Goal: Information Seeking & Learning: Learn about a topic

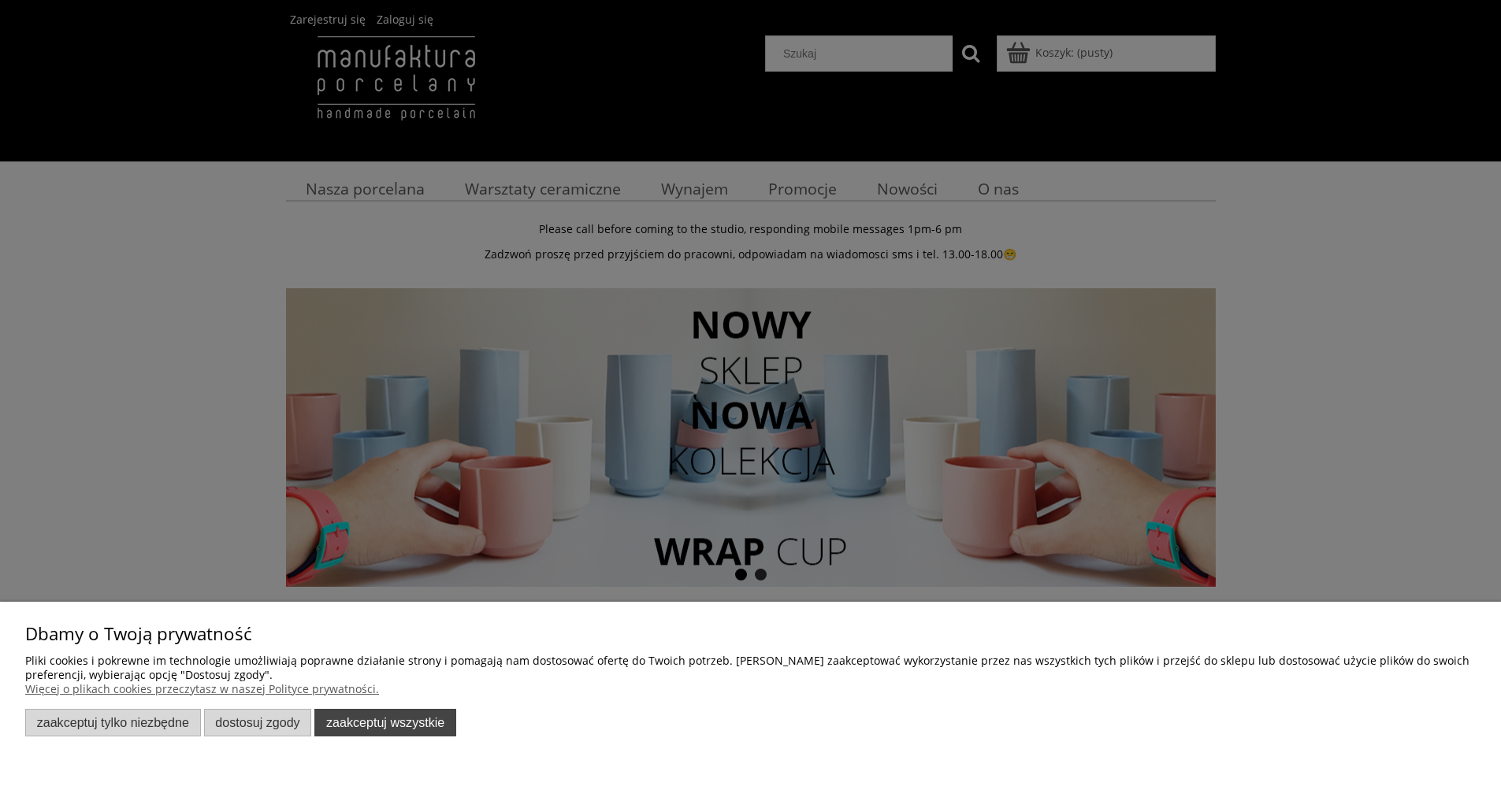
click at [385, 726] on button "Zaakceptuj wszystkie" at bounding box center [385, 723] width 142 height 28
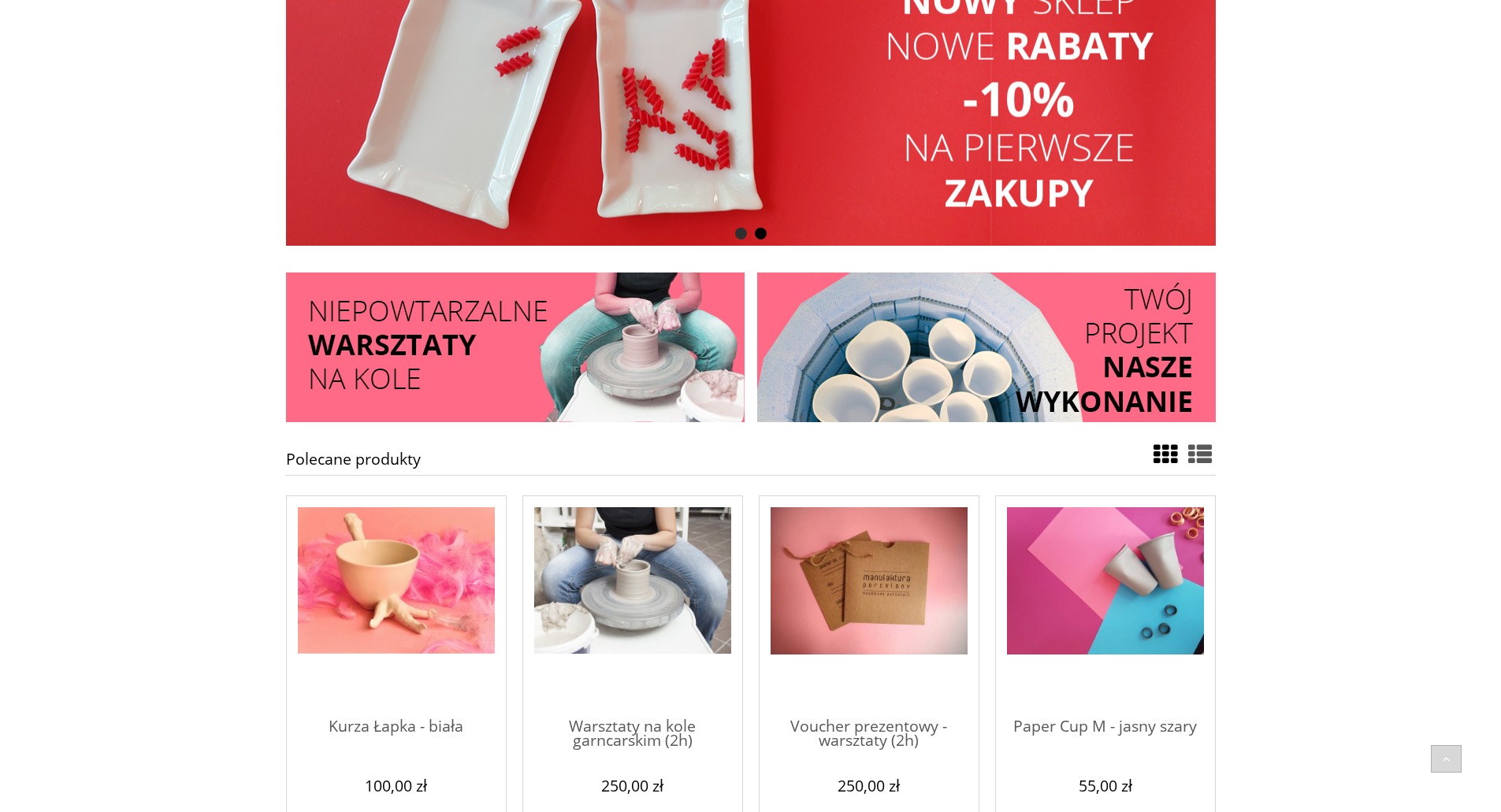
scroll to position [394, 0]
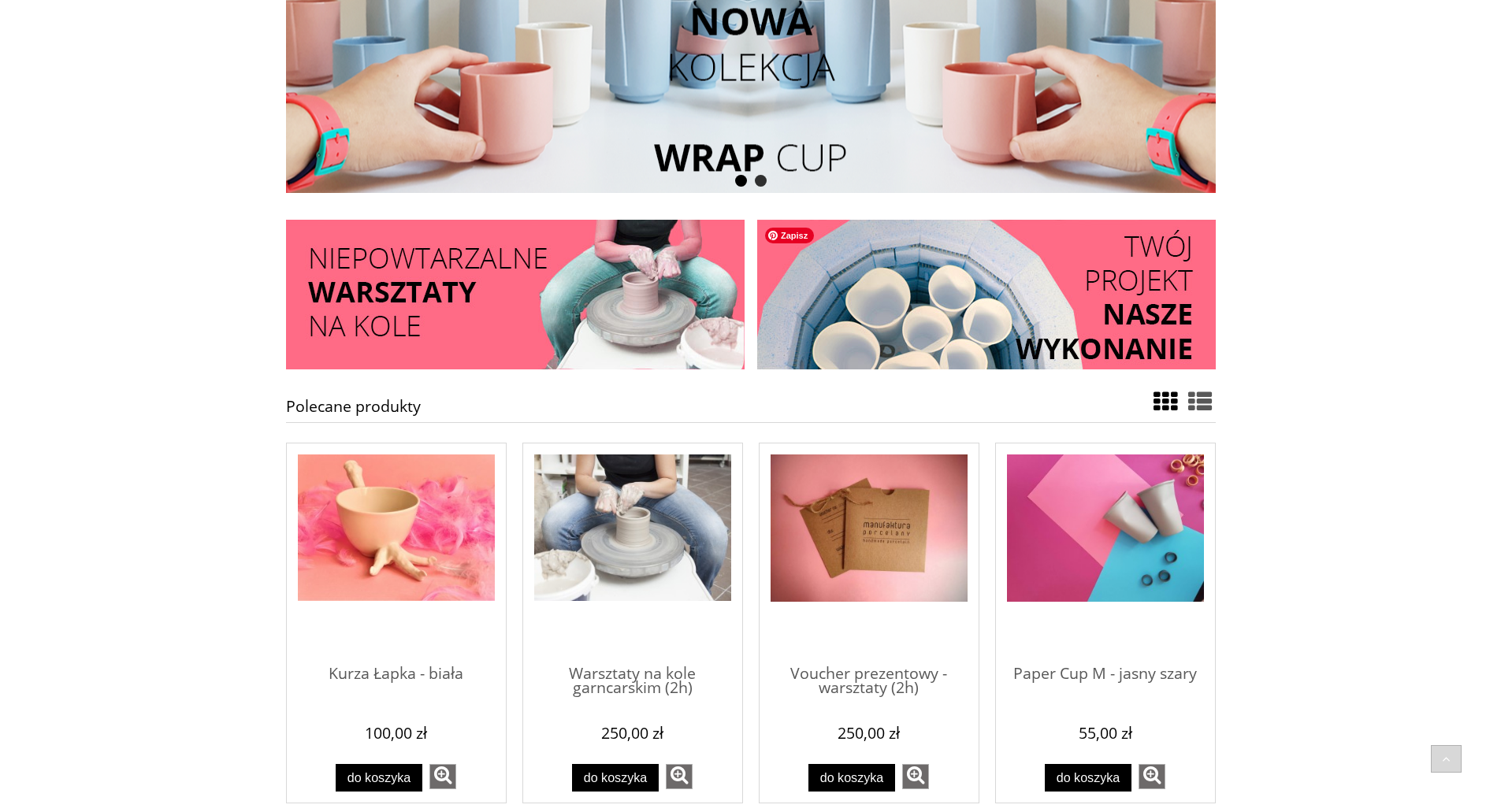
click at [970, 314] on img at bounding box center [986, 294] width 459 height 149
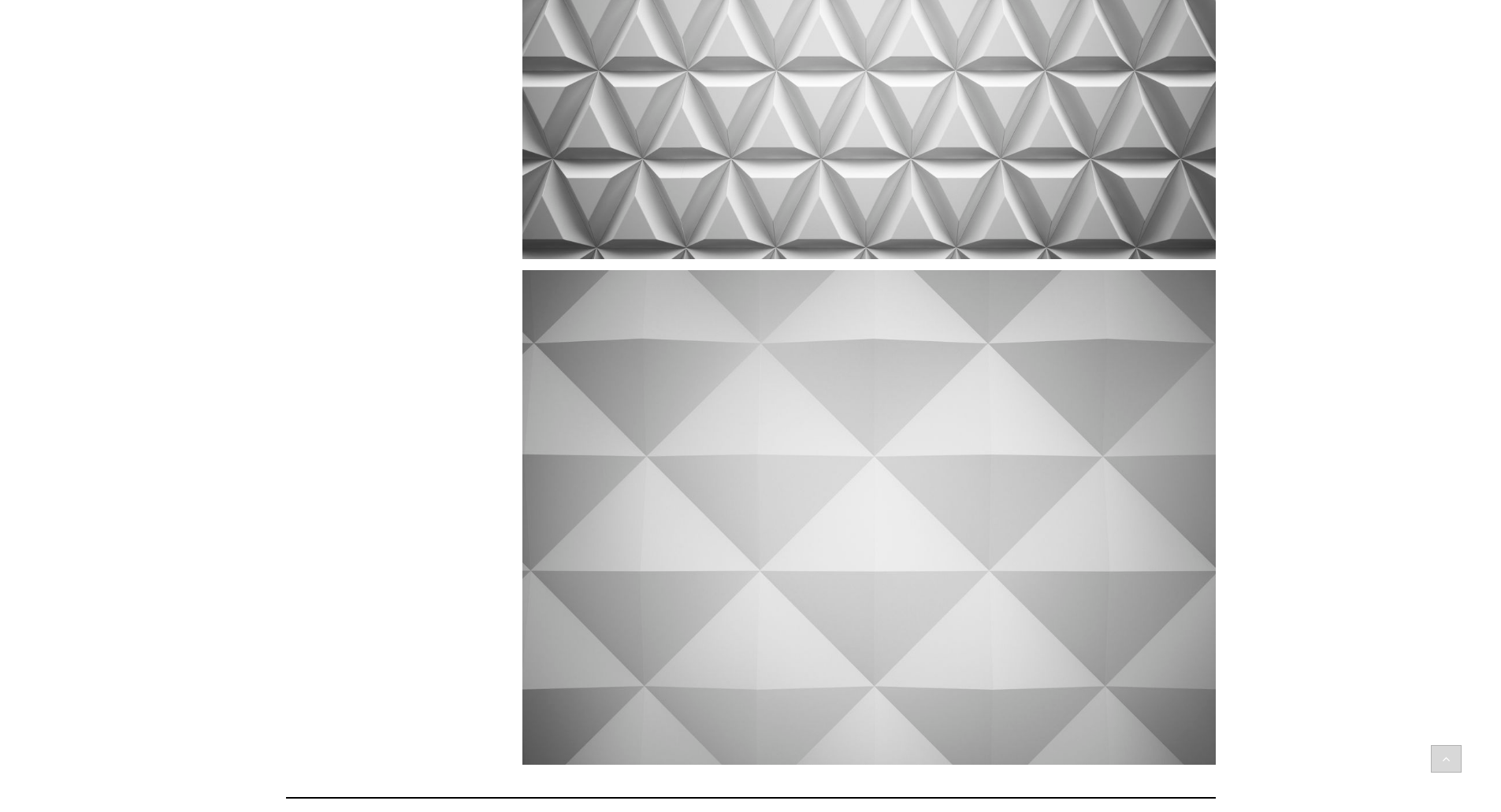
scroll to position [5624, 0]
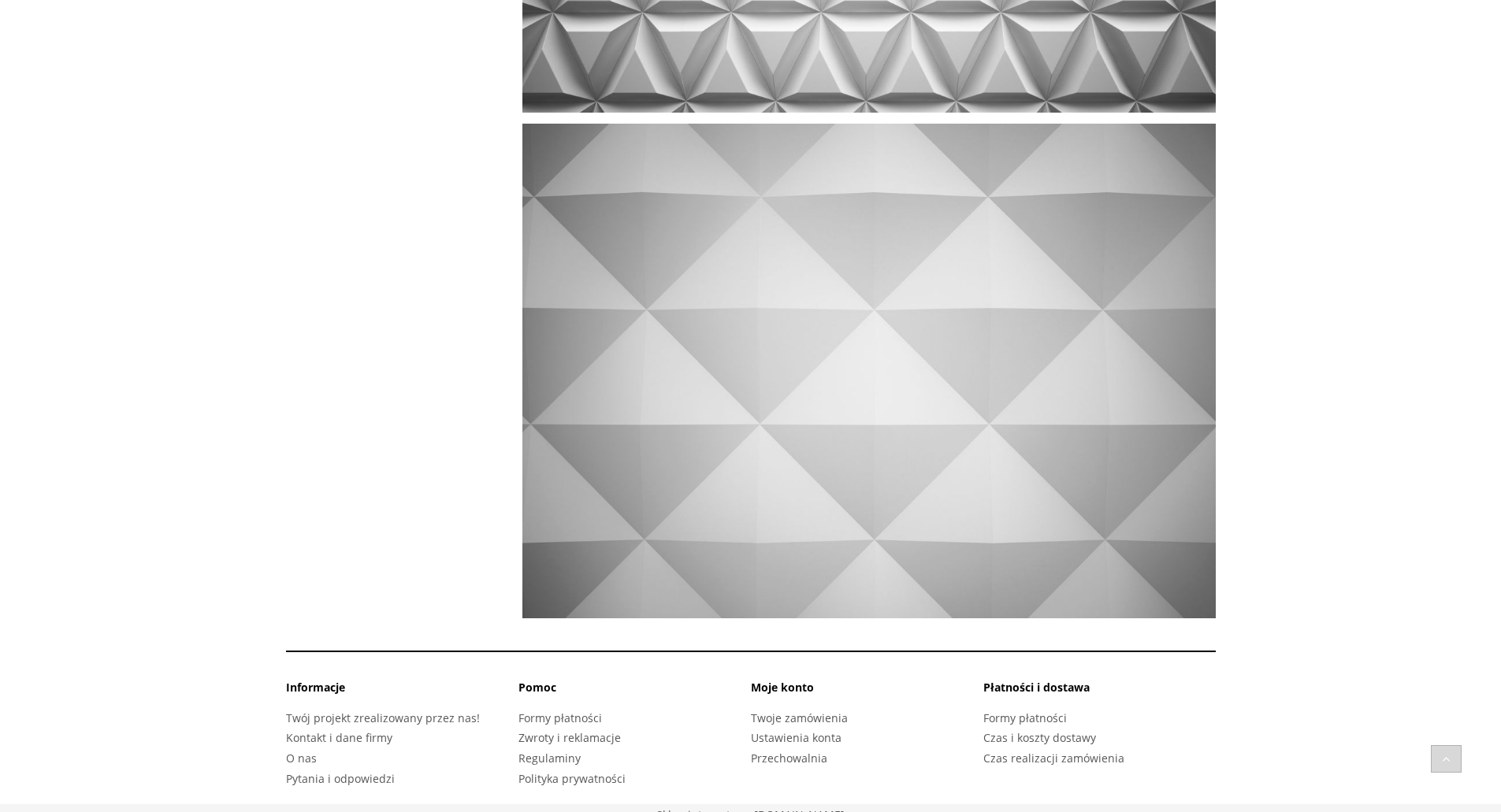
click at [278, 744] on footer "Informacje Twój projekt zrealizowany przez nas! Kontakt i dane firmy Pomoc" at bounding box center [750, 720] width 1501 height 151
click at [299, 751] on link "O nas" at bounding box center [302, 758] width 31 height 15
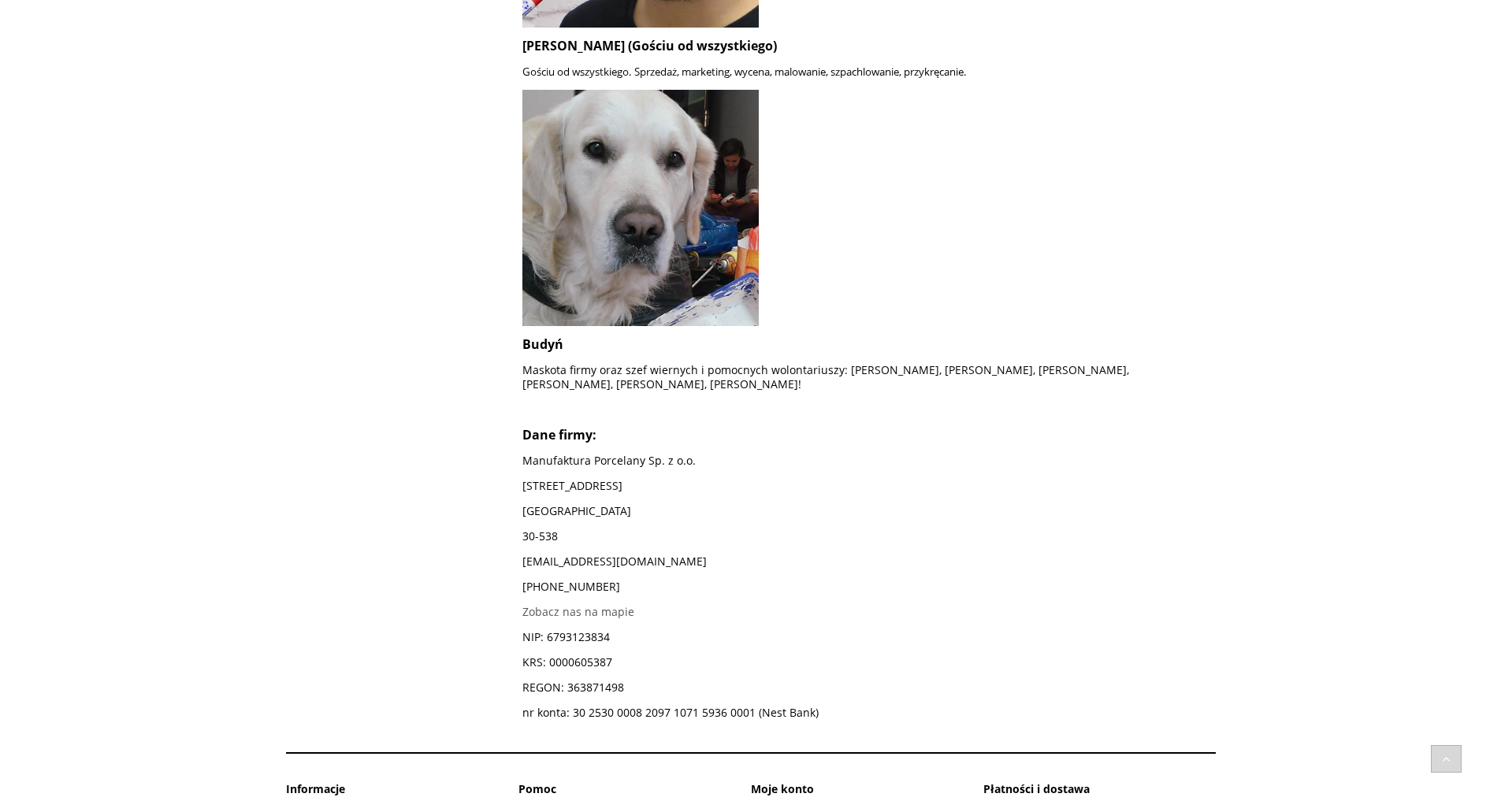
scroll to position [1417, 0]
